Goal: Task Accomplishment & Management: Complete application form

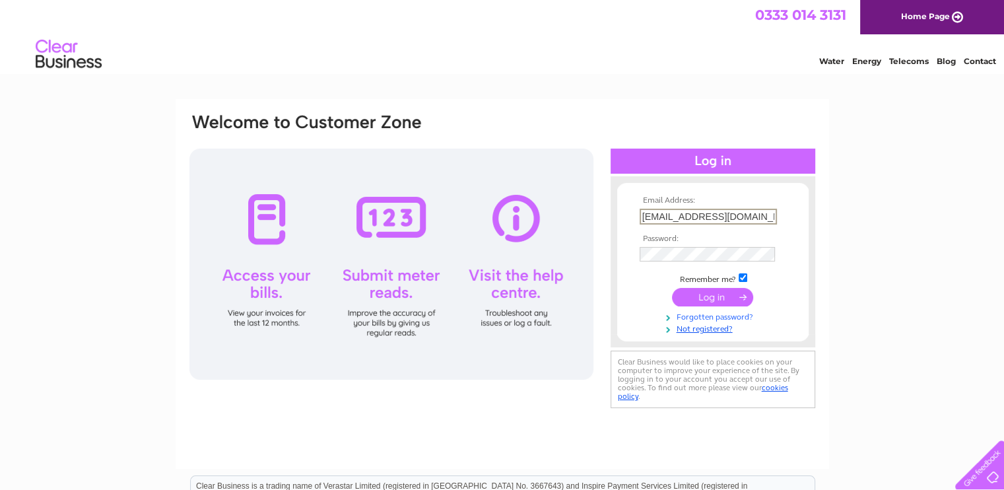
type input "nnerp@aol.com"
drag, startPoint x: 700, startPoint y: 315, endPoint x: 686, endPoint y: 313, distance: 14.0
click at [686, 313] on link "Forgotten password?" at bounding box center [715, 314] width 150 height 13
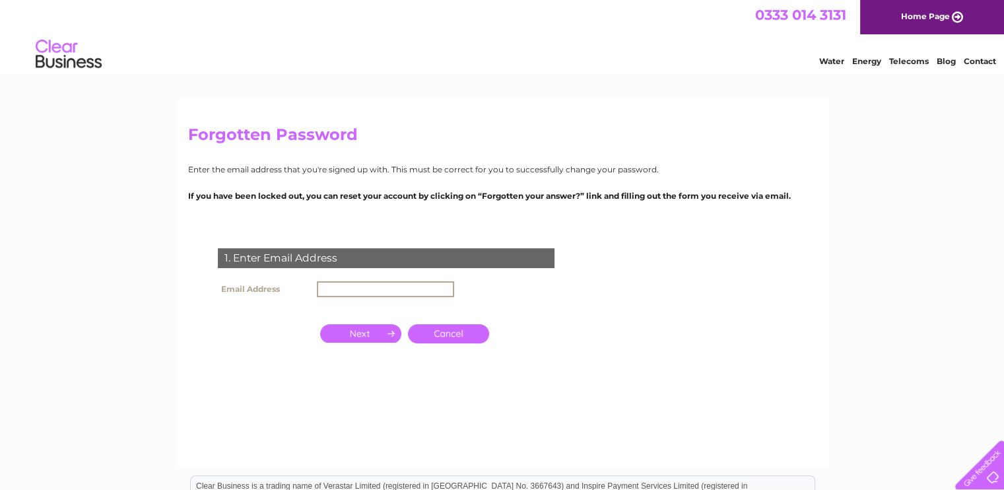
click at [333, 291] on input "text" at bounding box center [385, 289] width 137 height 16
type input "fennerp@aol.com"
click at [372, 337] on input "button" at bounding box center [360, 332] width 81 height 18
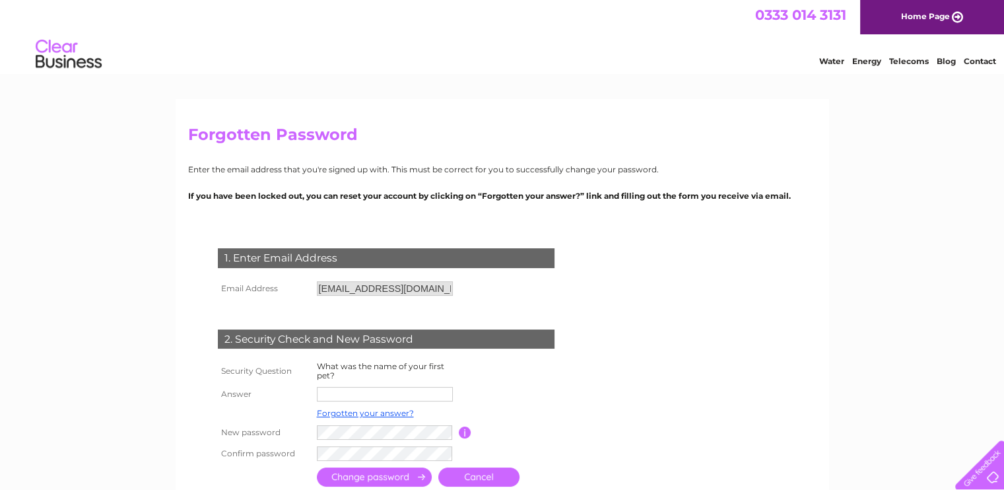
click at [1002, 483] on div at bounding box center [977, 462] width 54 height 54
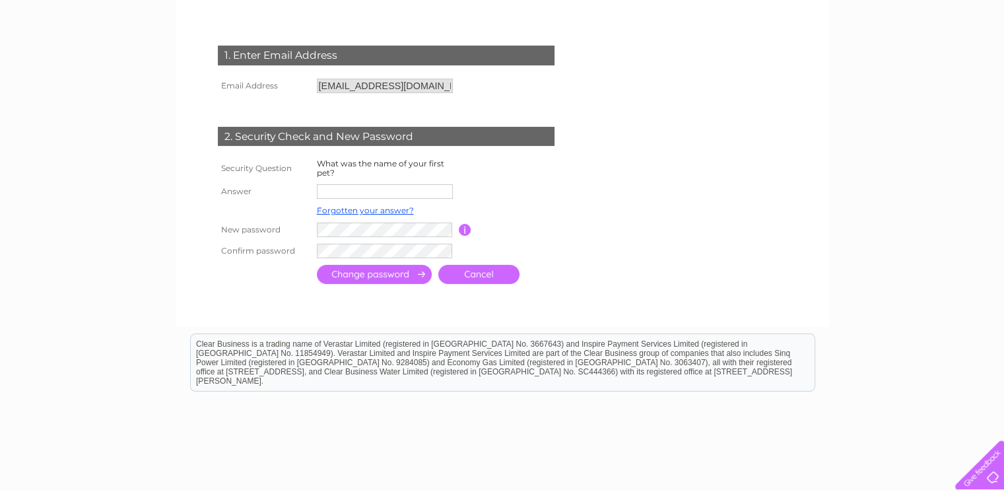
scroll to position [211, 0]
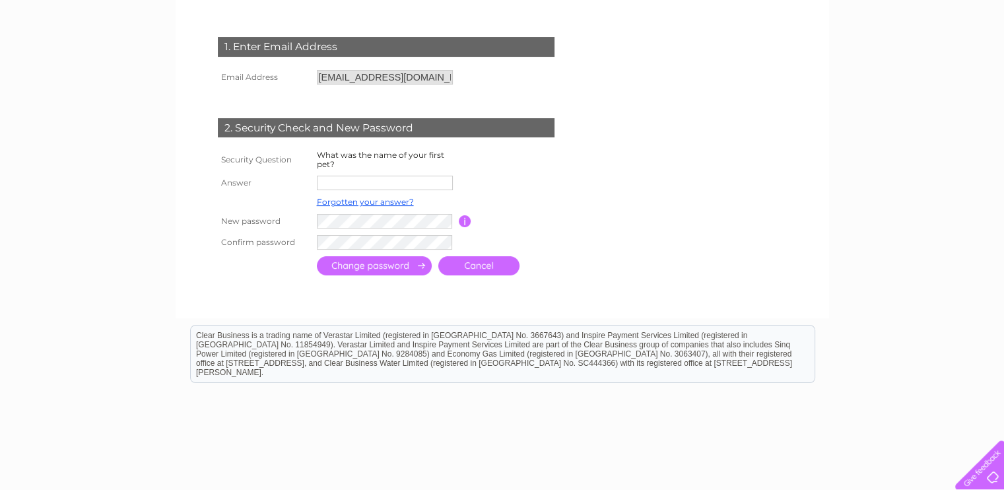
click at [339, 182] on input "text" at bounding box center [385, 183] width 136 height 15
type input "Max"
click at [393, 268] on input "submit" at bounding box center [374, 265] width 115 height 19
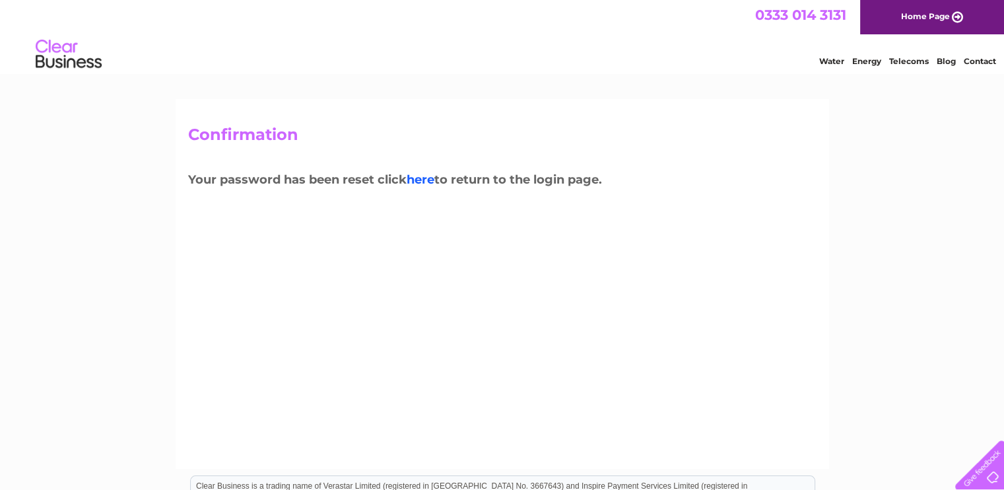
click at [426, 180] on link "here" at bounding box center [421, 179] width 28 height 15
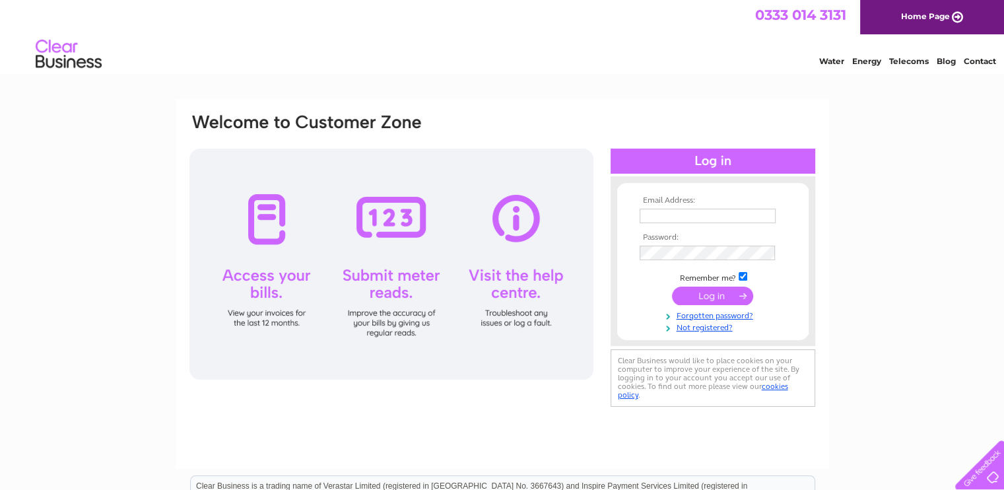
drag, startPoint x: 656, startPoint y: 216, endPoint x: 625, endPoint y: 212, distance: 31.9
click at [625, 212] on form "Email Address: Password: Remember me?" at bounding box center [712, 264] width 191 height 137
click at [643, 211] on input "text" at bounding box center [708, 217] width 137 height 16
type input "fennerp@aol.com"
click at [726, 291] on input "submit" at bounding box center [712, 296] width 81 height 18
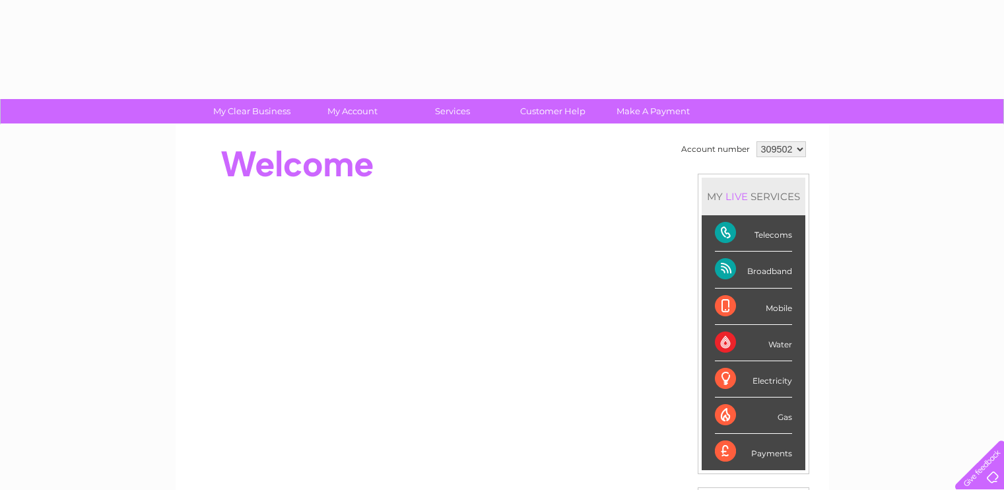
click at [747, 291] on div "Mobile" at bounding box center [753, 307] width 77 height 36
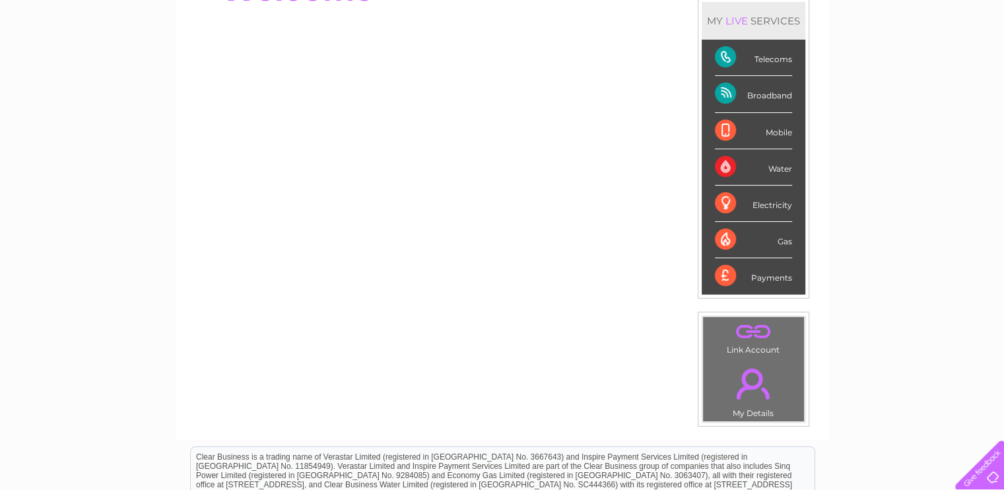
scroll to position [158, 0]
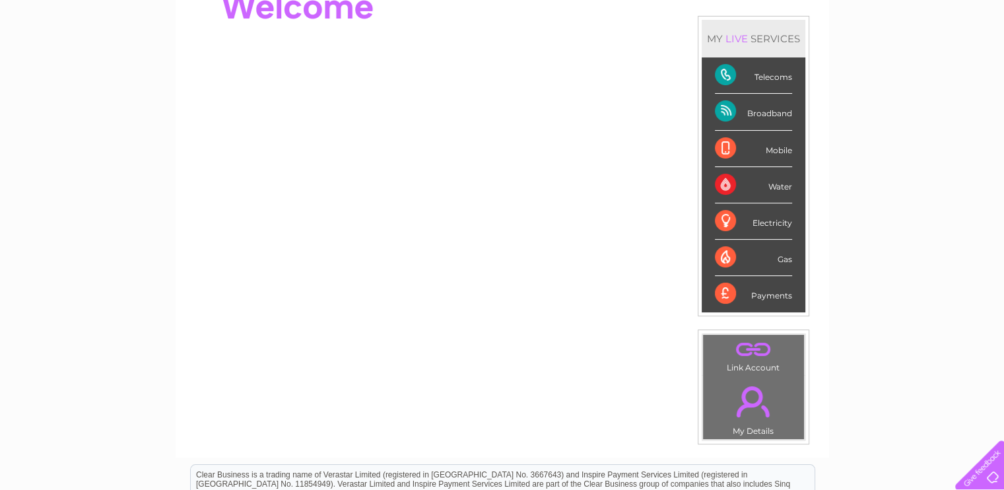
click at [759, 78] on div "Telecoms" at bounding box center [753, 75] width 77 height 36
click at [724, 69] on div "Telecoms" at bounding box center [753, 75] width 77 height 36
click at [728, 108] on div "Broadband" at bounding box center [753, 112] width 77 height 36
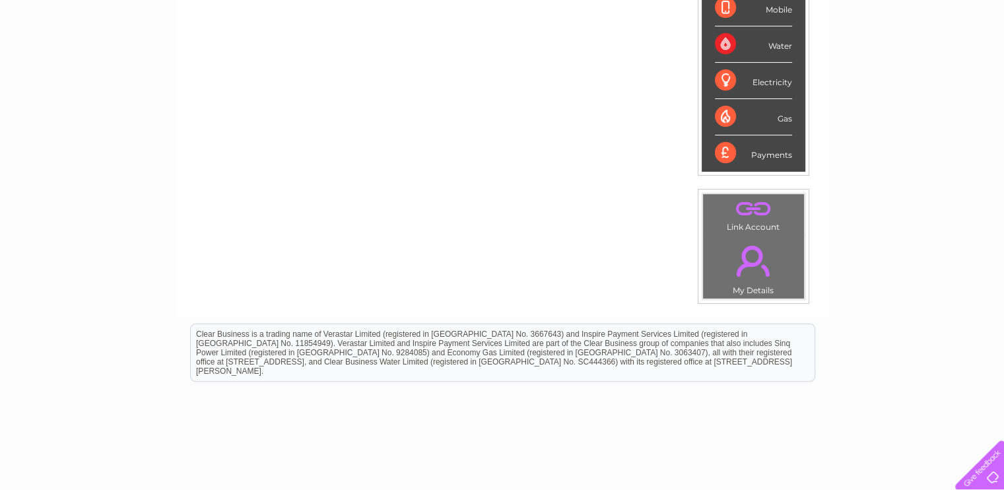
scroll to position [193, 0]
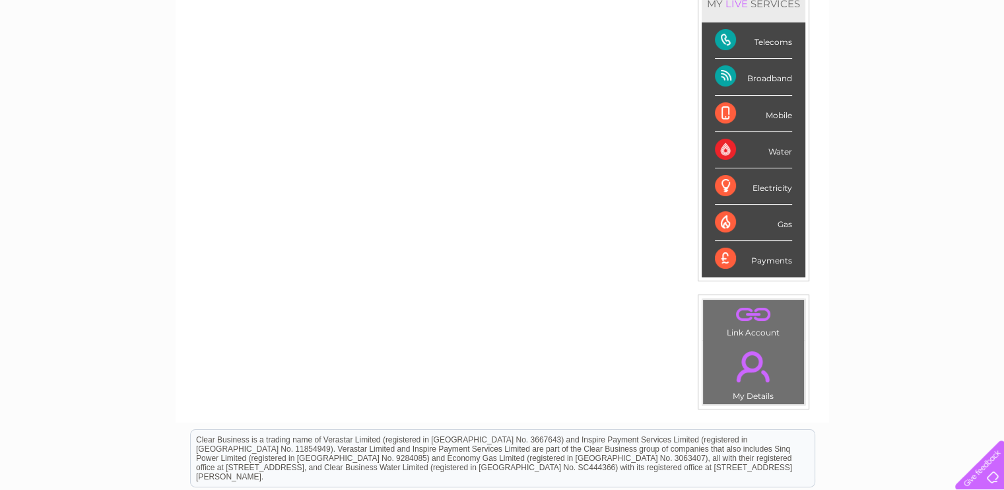
click at [778, 43] on div "Telecoms" at bounding box center [753, 40] width 77 height 36
click at [742, 349] on link "." at bounding box center [754, 366] width 94 height 46
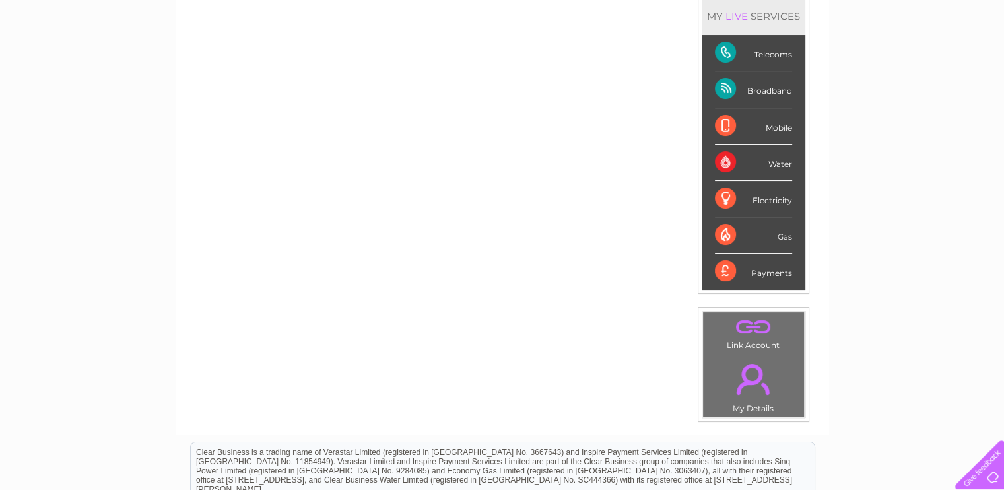
click at [719, 51] on div "Telecoms" at bounding box center [753, 53] width 77 height 36
click at [722, 88] on div "Broadband" at bounding box center [753, 89] width 77 height 36
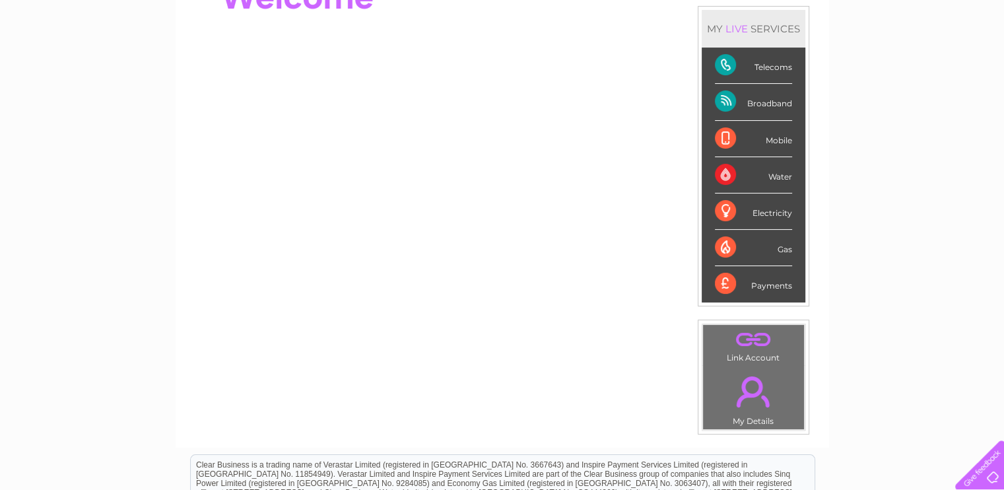
click at [693, 77] on td "Account number 309502 MY LIVE SERVICES Telecoms Broadband Mobile Water Electric…" at bounding box center [743, 202] width 131 height 464
click at [722, 66] on div "Telecoms" at bounding box center [753, 66] width 77 height 36
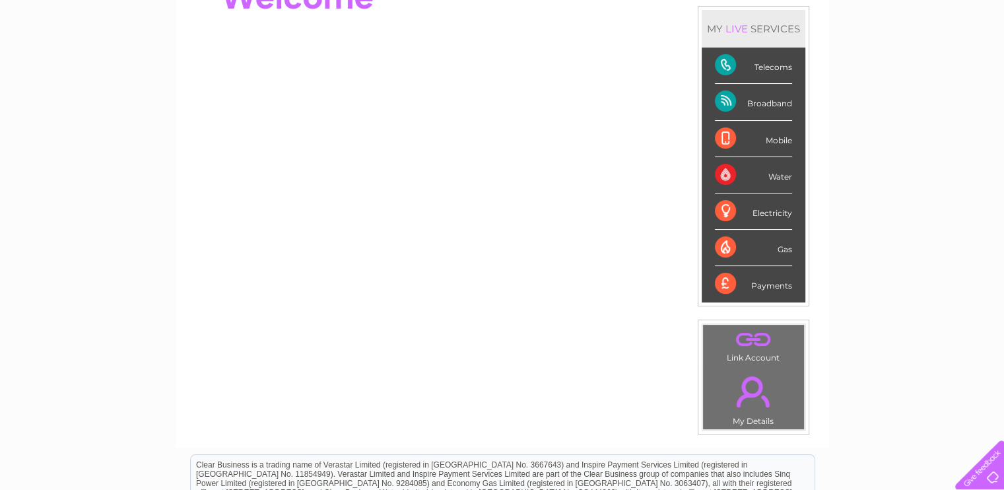
click at [722, 66] on div "Telecoms" at bounding box center [753, 66] width 77 height 36
drag, startPoint x: 722, startPoint y: 66, endPoint x: 708, endPoint y: 62, distance: 14.4
click at [708, 62] on li "Telecoms" at bounding box center [754, 66] width 104 height 36
click at [758, 67] on div "Telecoms" at bounding box center [753, 66] width 77 height 36
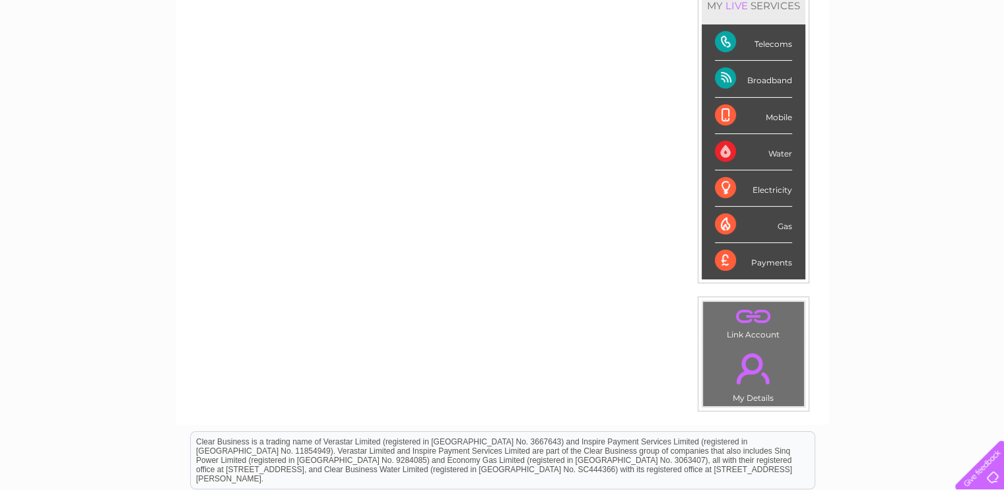
scroll to position [94, 0]
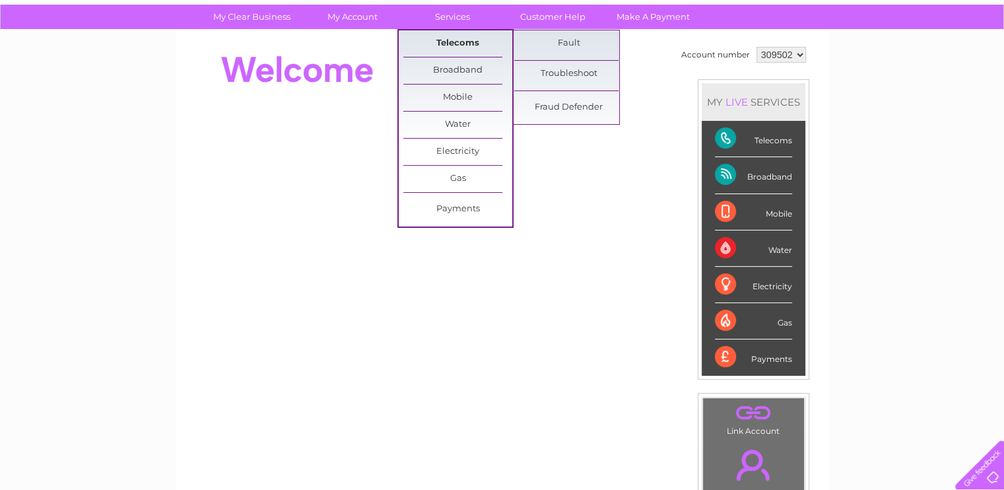
click at [457, 40] on link "Telecoms" at bounding box center [457, 43] width 109 height 26
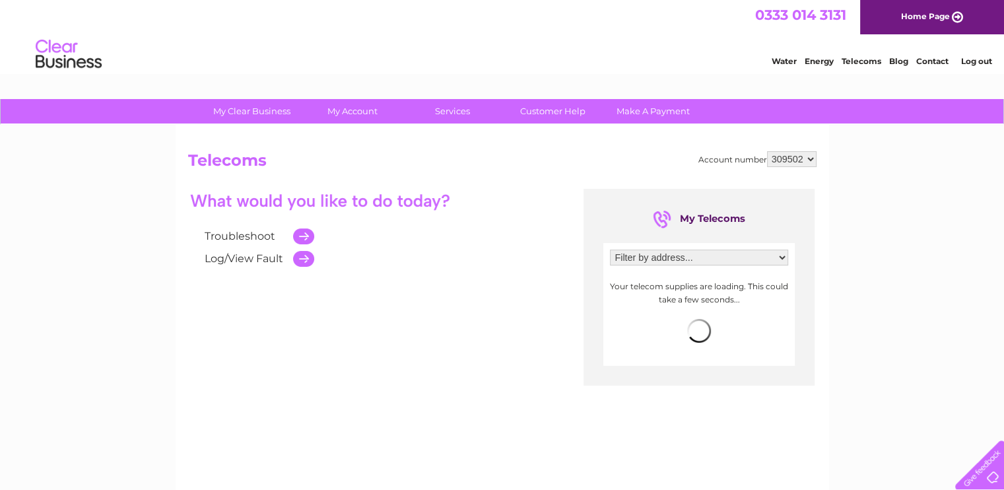
drag, startPoint x: 783, startPoint y: 257, endPoint x: 753, endPoint y: 258, distance: 30.4
click at [753, 258] on select "Filter by address... [STREET_ADDRESS] [STREET_ADDRESS][GEOGRAPHIC_DATA][PERSON_…" at bounding box center [699, 258] width 178 height 16
select select "1414487"
click at [610, 250] on select "Filter by address... [STREET_ADDRESS] [STREET_ADDRESS][GEOGRAPHIC_DATA][PERSON_…" at bounding box center [699, 258] width 178 height 16
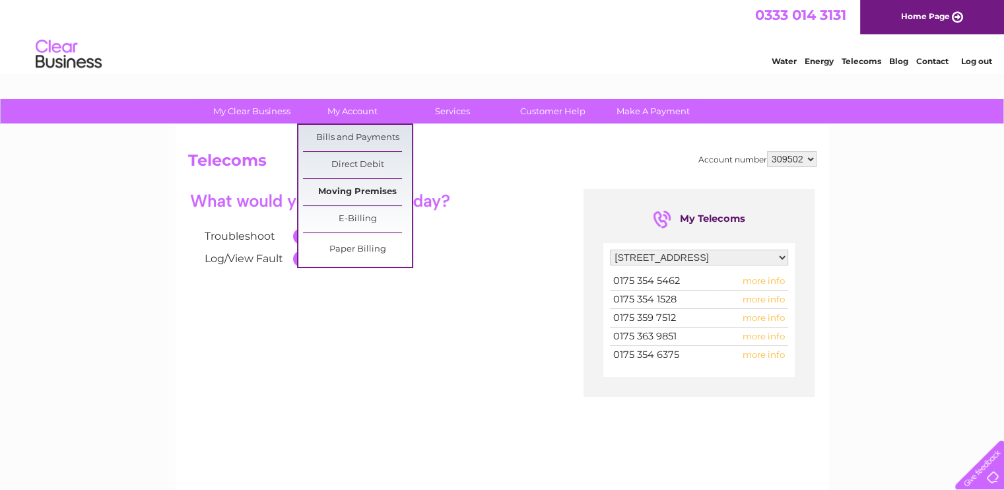
click at [354, 189] on link "Moving Premises" at bounding box center [357, 192] width 109 height 26
click at [335, 188] on link "Moving Premises" at bounding box center [357, 192] width 109 height 26
click at [337, 195] on link "Moving Premises" at bounding box center [357, 192] width 109 height 26
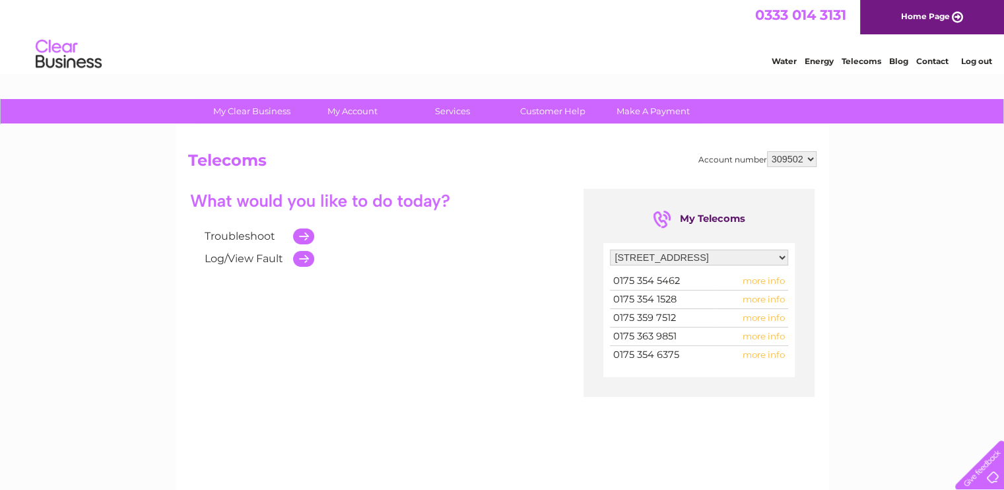
click at [782, 257] on select "Filter by address... [STREET_ADDRESS] [STREET_ADDRESS][GEOGRAPHIC_DATA][PERSON_…" at bounding box center [699, 258] width 178 height 16
click at [783, 259] on select "Filter by address... [STREET_ADDRESS] [STREET_ADDRESS][GEOGRAPHIC_DATA][PERSON_…" at bounding box center [699, 258] width 178 height 16
click at [832, 299] on div "My Clear Business Login Details My Details My Preferences Link Account My Accou…" at bounding box center [502, 409] width 1004 height 621
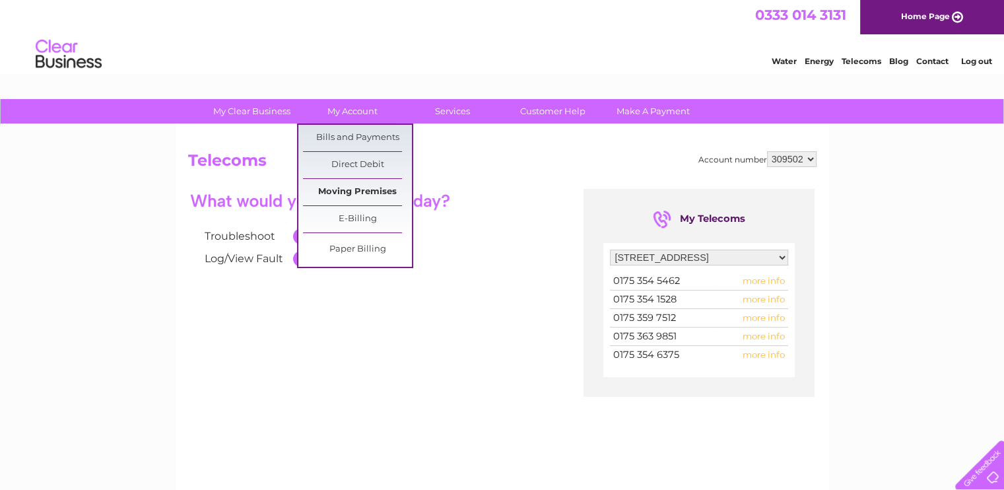
click at [339, 191] on link "Moving Premises" at bounding box center [357, 192] width 109 height 26
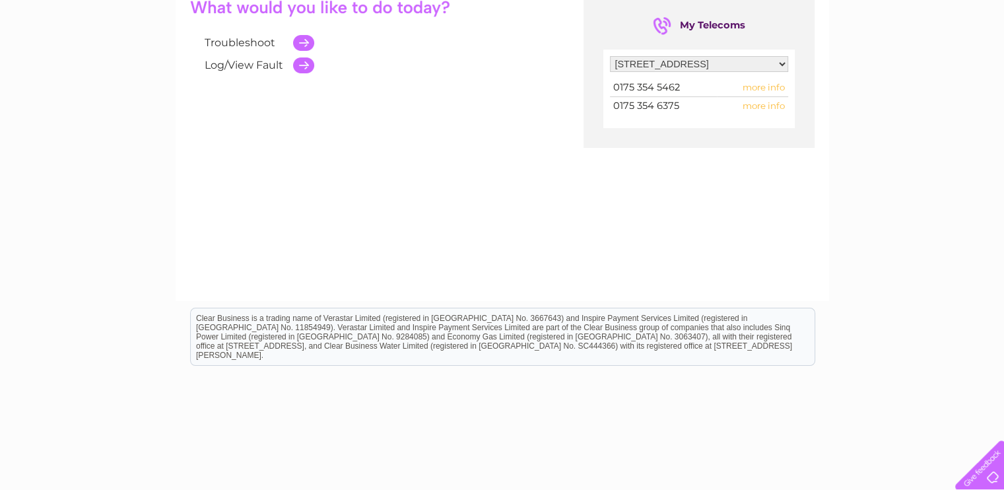
scroll to position [240, 0]
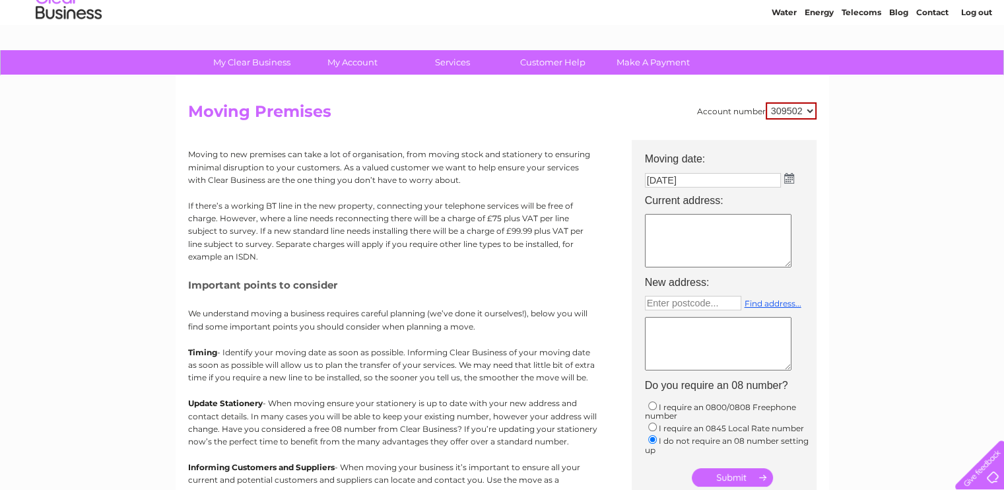
scroll to position [22, 0]
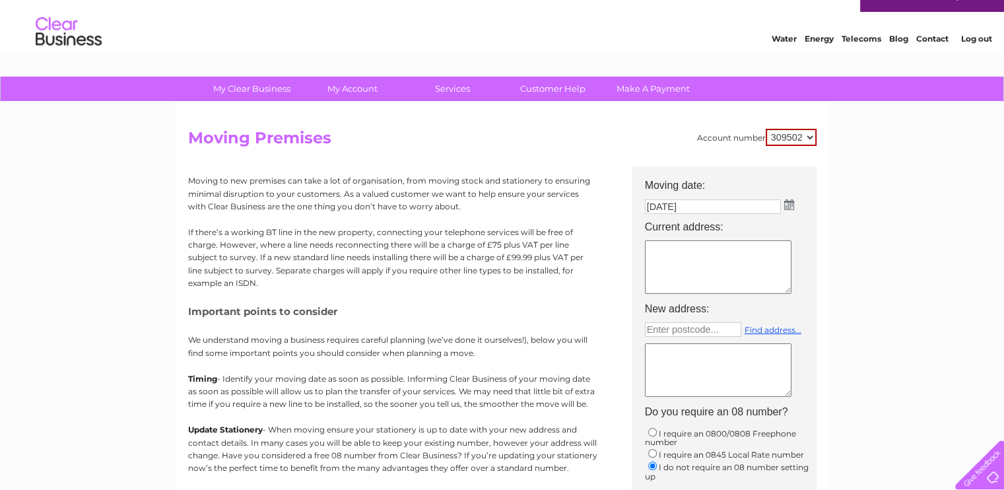
click at [679, 254] on textarea at bounding box center [718, 266] width 147 height 53
drag, startPoint x: 679, startPoint y: 254, endPoint x: 668, endPoint y: 256, distance: 11.5
click at [668, 256] on textarea at bounding box center [718, 266] width 147 height 53
type textarea "46 Tithe Court Langley SL3 8AS"
drag, startPoint x: 679, startPoint y: 365, endPoint x: 671, endPoint y: 370, distance: 9.5
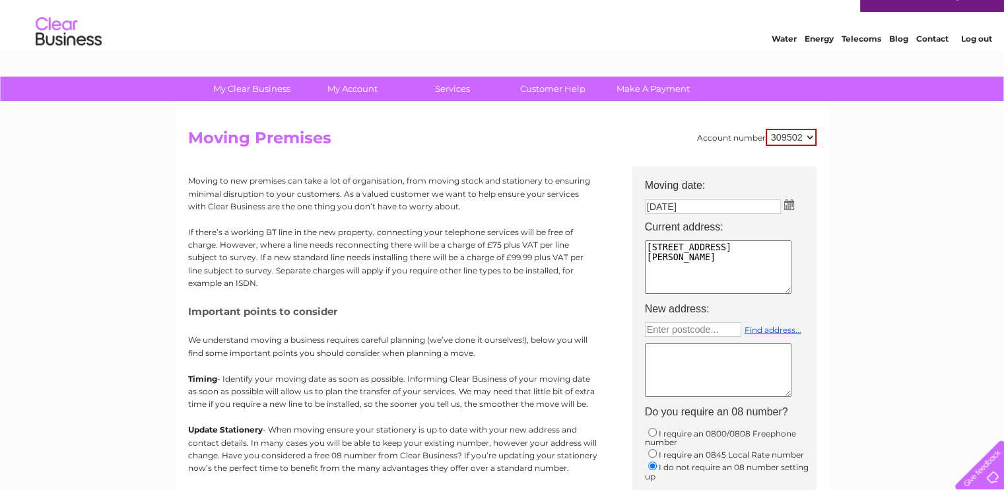
drag, startPoint x: 671, startPoint y: 370, endPoint x: 663, endPoint y: 362, distance: 11.7
click at [663, 362] on textarea at bounding box center [718, 369] width 147 height 53
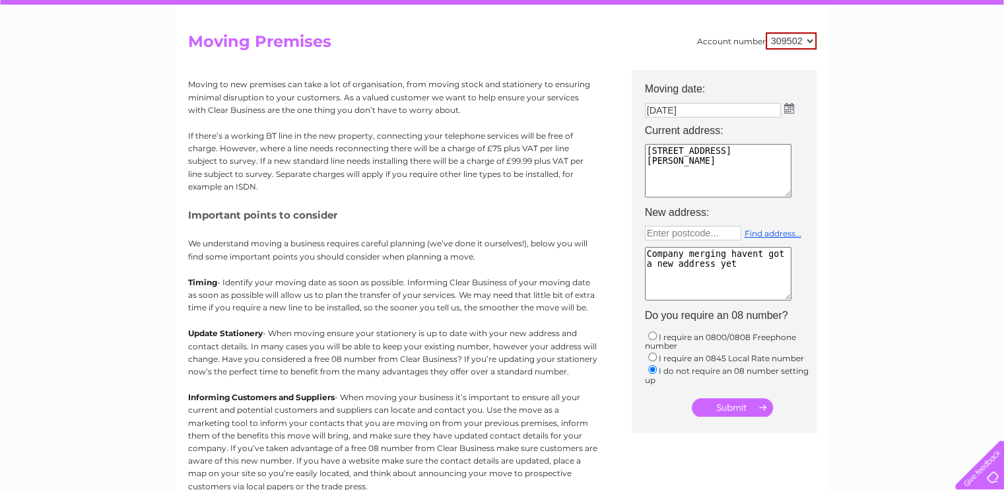
scroll to position [145, 0]
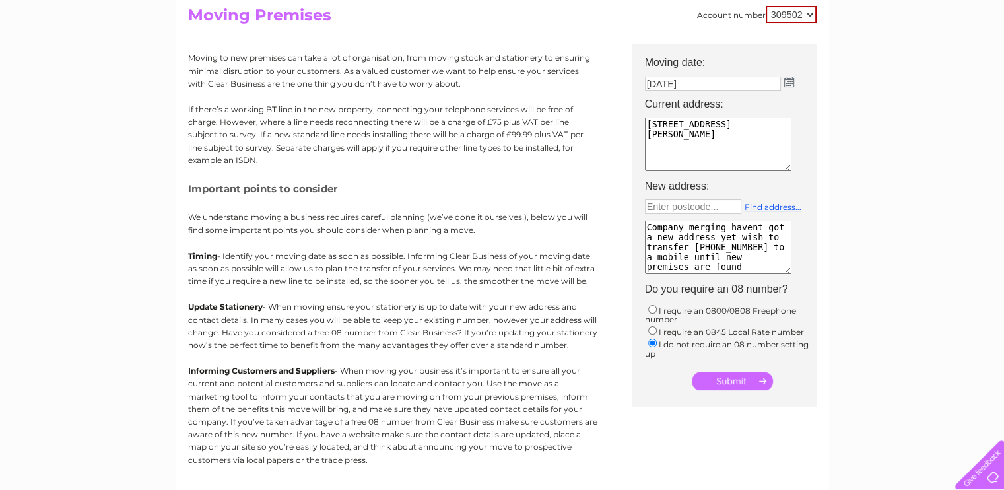
type textarea "Company merging havent got a new address yet wish to transfer 01753 536375 to a…"
click at [728, 381] on input "submit" at bounding box center [732, 381] width 81 height 18
click at [758, 376] on input "submit" at bounding box center [732, 381] width 81 height 18
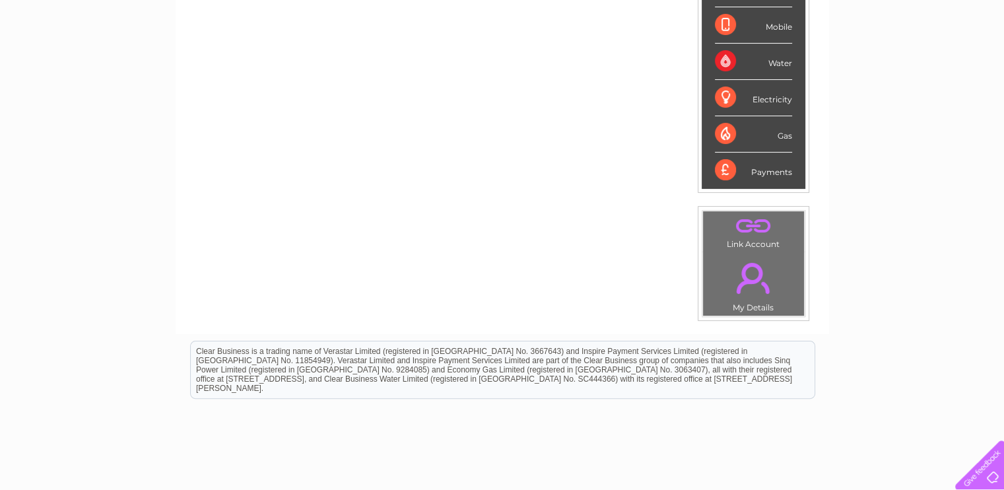
scroll to position [291, 0]
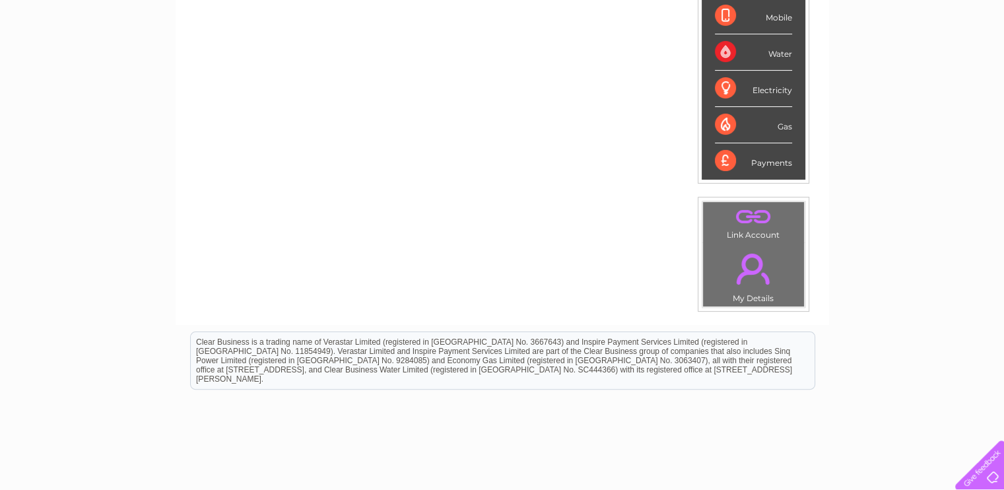
click at [967, 18] on div "My Clear Business Login Details My Details My Preferences Link Account My Accou…" at bounding box center [502, 180] width 1004 height 742
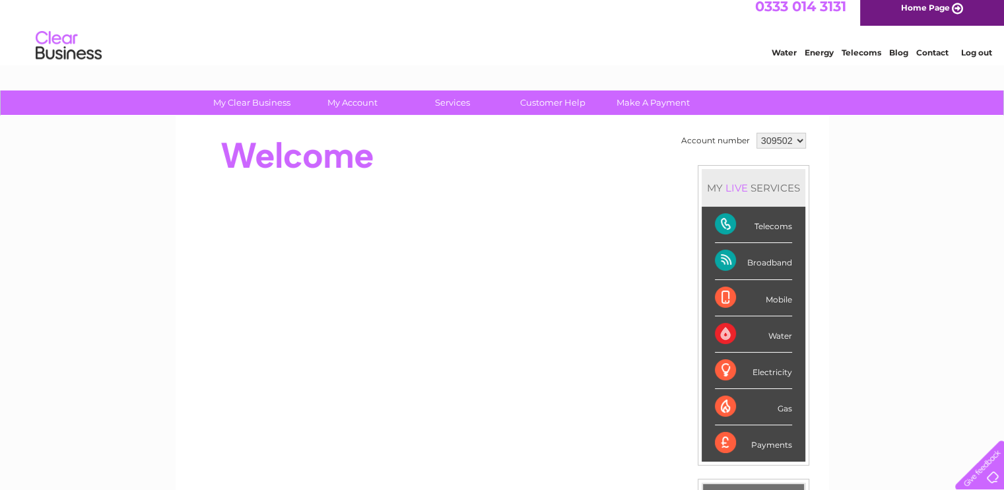
scroll to position [0, 0]
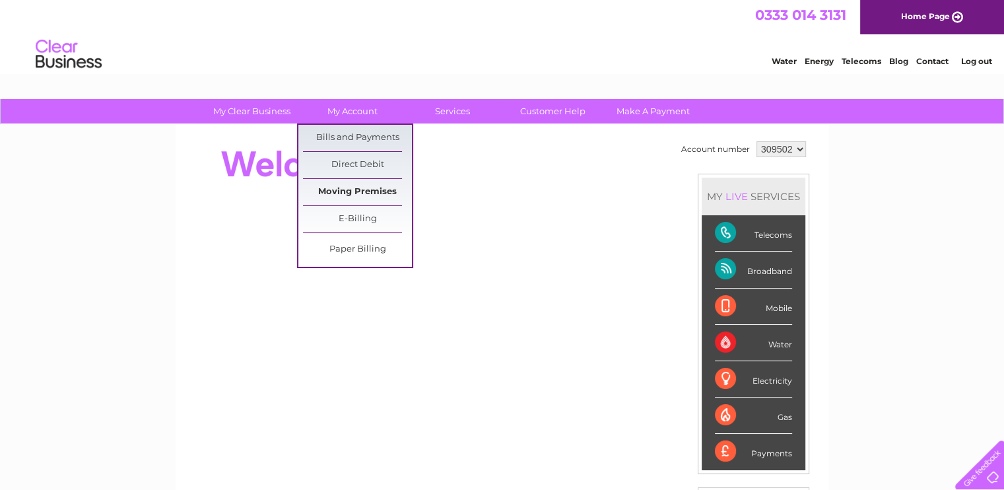
click at [359, 191] on link "Moving Premises" at bounding box center [357, 192] width 109 height 26
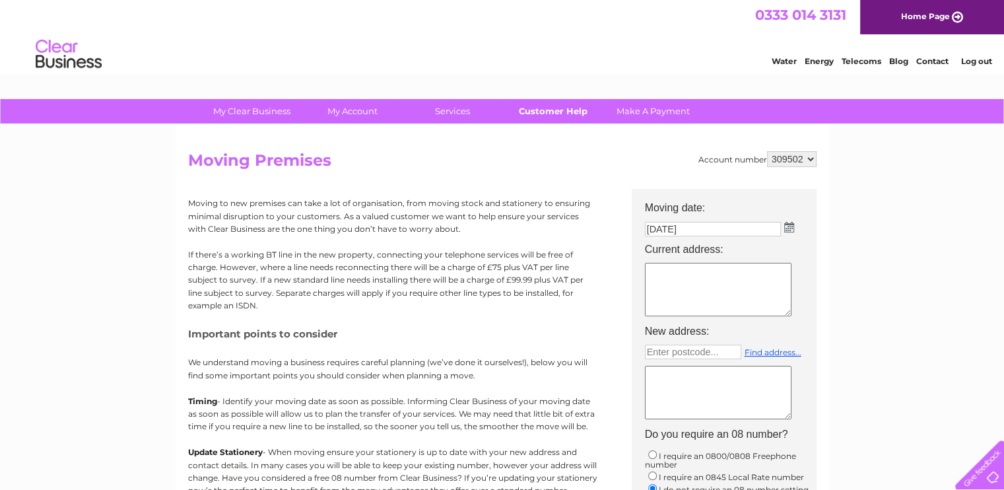
click at [555, 108] on link "Customer Help" at bounding box center [553, 111] width 109 height 24
